Goal: Book appointment/travel/reservation

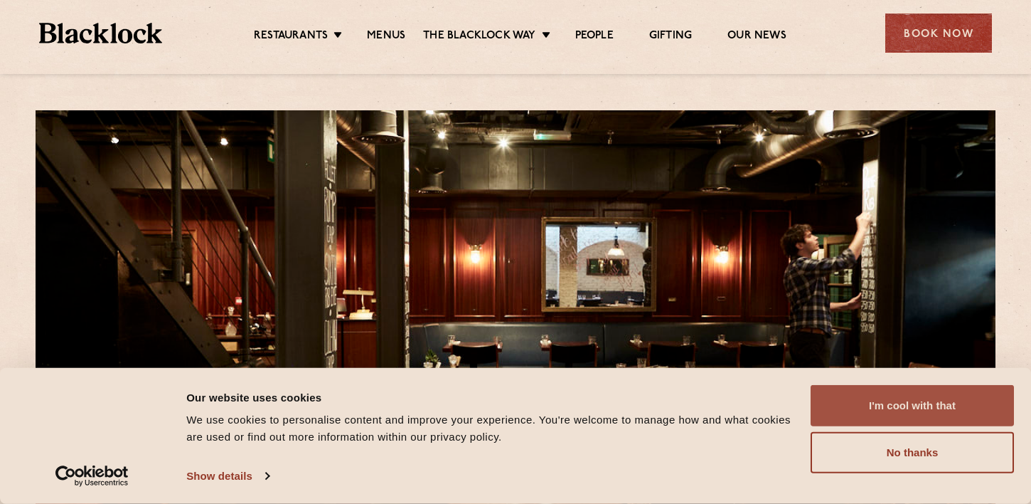
click at [913, 410] on button "I'm cool with that" at bounding box center [912, 405] width 203 height 41
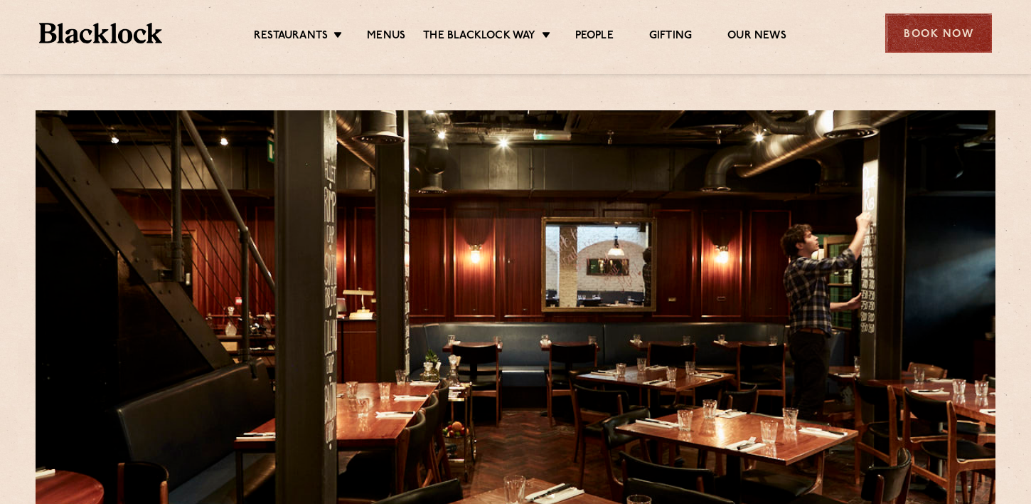
click at [920, 36] on div "Book Now" at bounding box center [939, 33] width 107 height 39
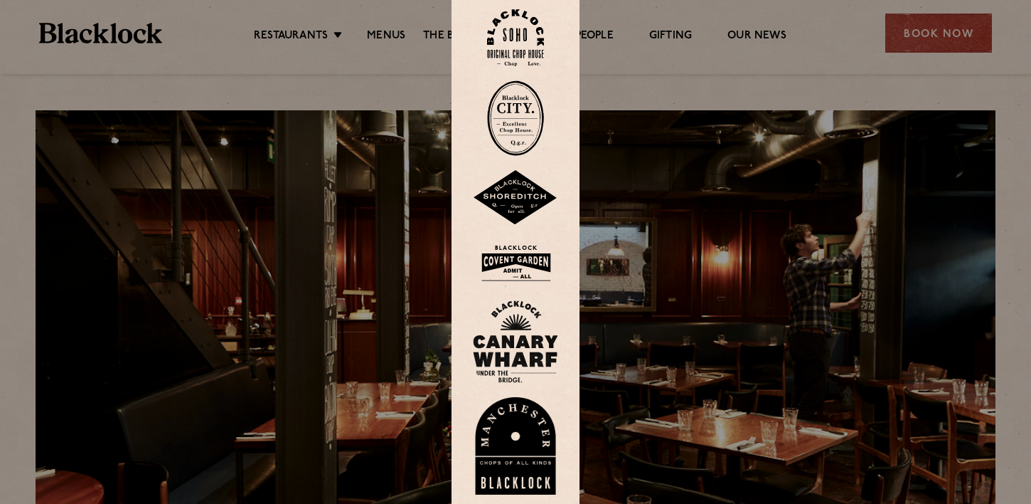
click at [511, 31] on img at bounding box center [515, 38] width 57 height 58
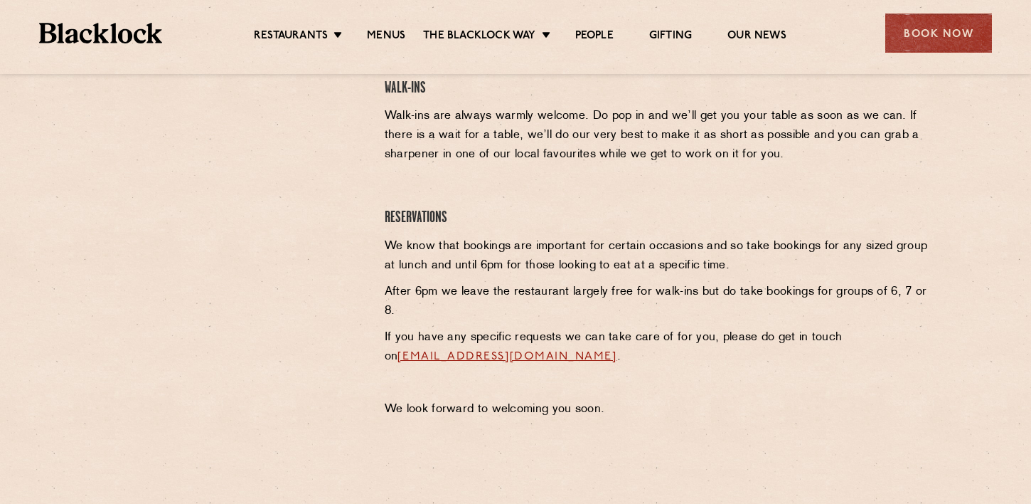
scroll to position [546, 0]
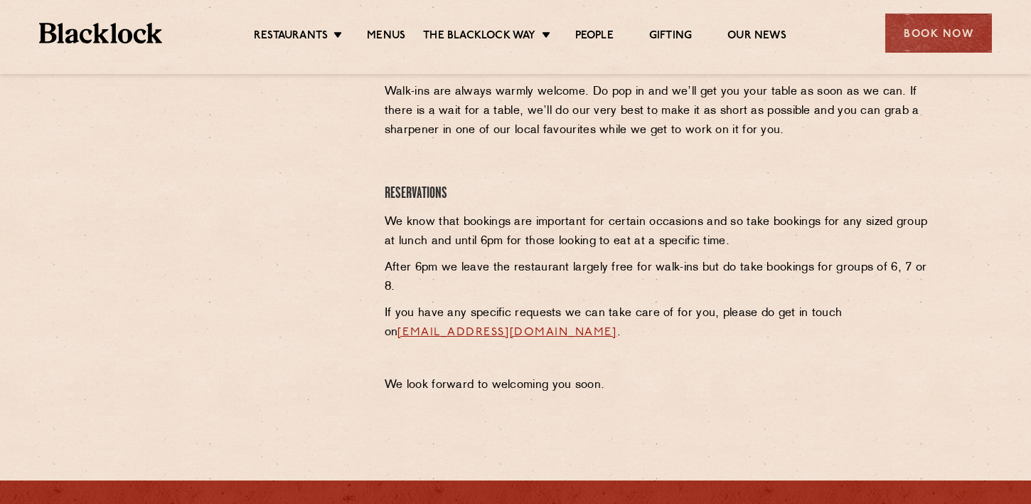
click at [355, 184] on div at bounding box center [233, 116] width 262 height 214
click at [369, 186] on div at bounding box center [232, 205] width 283 height 393
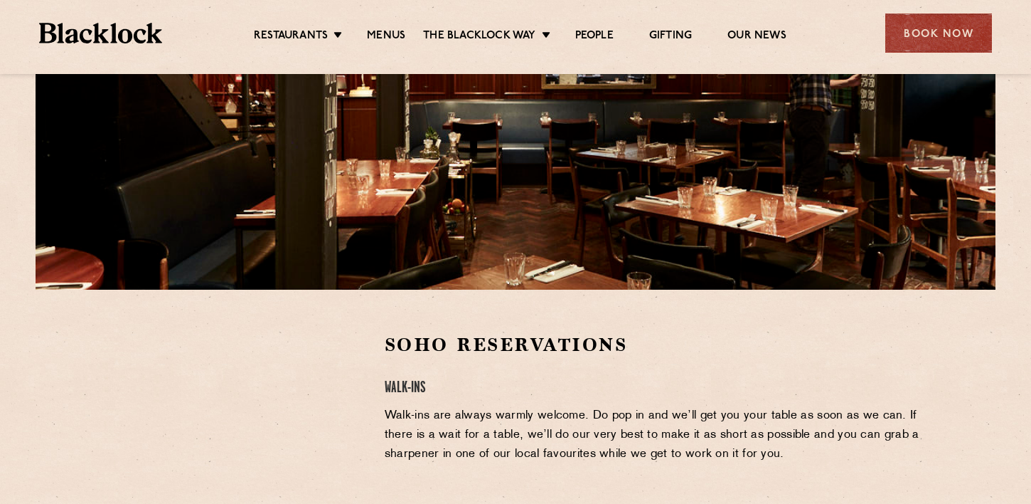
scroll to position [2, 0]
